Goal: Task Accomplishment & Management: Manage account settings

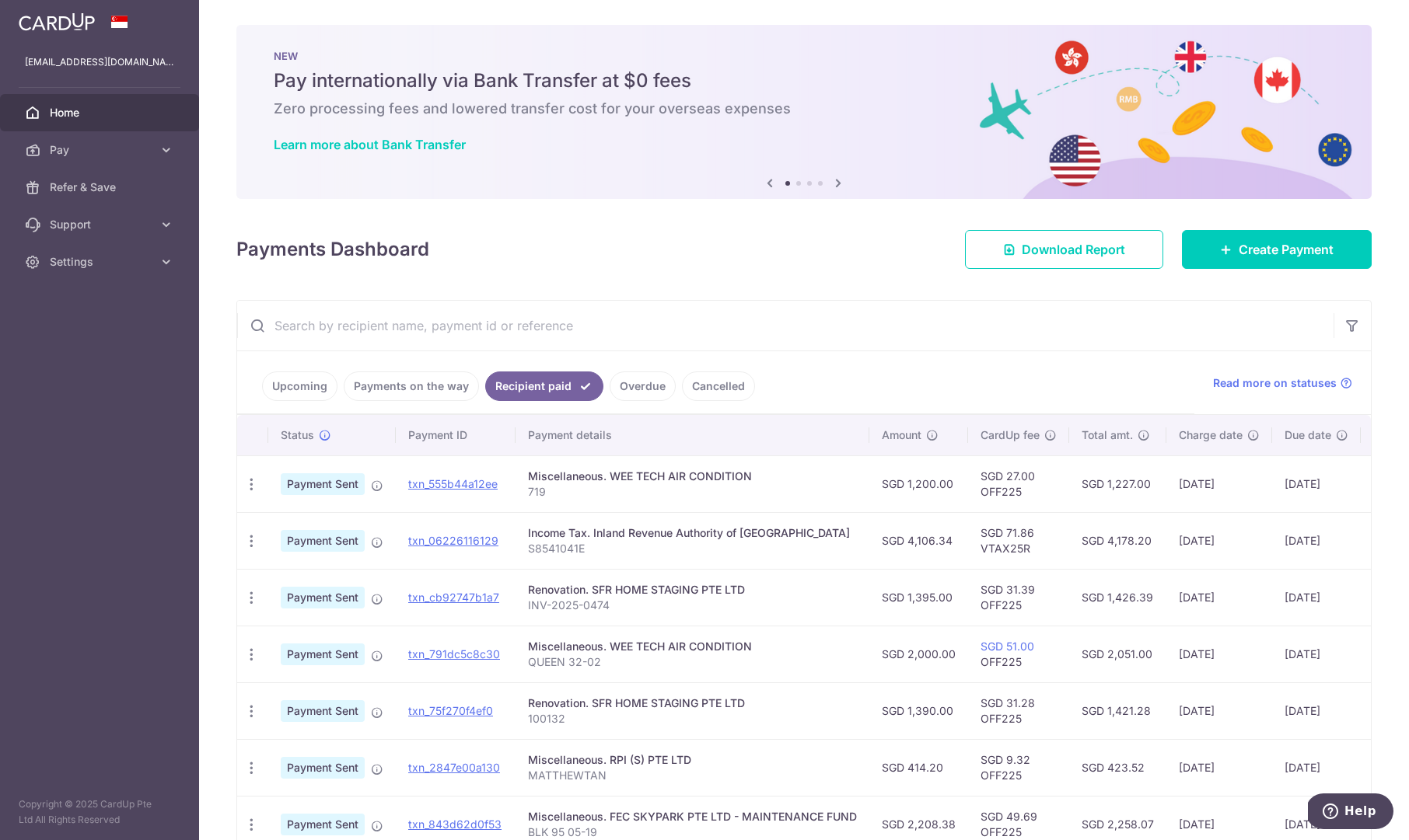
drag, startPoint x: 299, startPoint y: 385, endPoint x: 272, endPoint y: 383, distance: 27.1
click at [299, 385] on link "Upcoming" at bounding box center [299, 386] width 76 height 29
click at [309, 383] on link "Upcoming" at bounding box center [311, 386] width 97 height 29
